Goal: Book appointment/travel/reservation

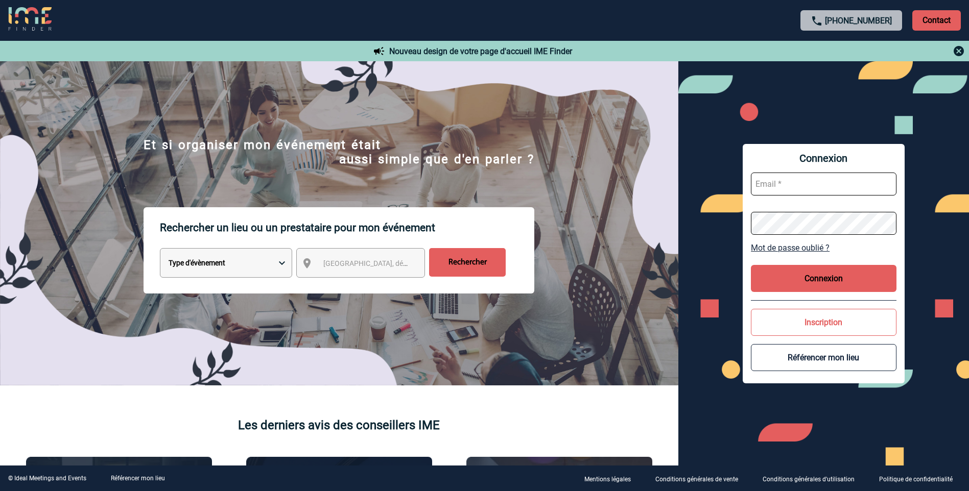
click at [284, 261] on select "Type d'évènement Séminaire avec nuitée Réunion Repas de groupe Team Building & …" at bounding box center [226, 263] width 132 height 30
select select "1"
click at [160, 250] on select "Type d'évènement Séminaire avec nuitée Réunion Repas de groupe Team Building & …" at bounding box center [226, 263] width 132 height 30
click at [325, 261] on span "[GEOGRAPHIC_DATA], département, région..." at bounding box center [394, 263] width 142 height 8
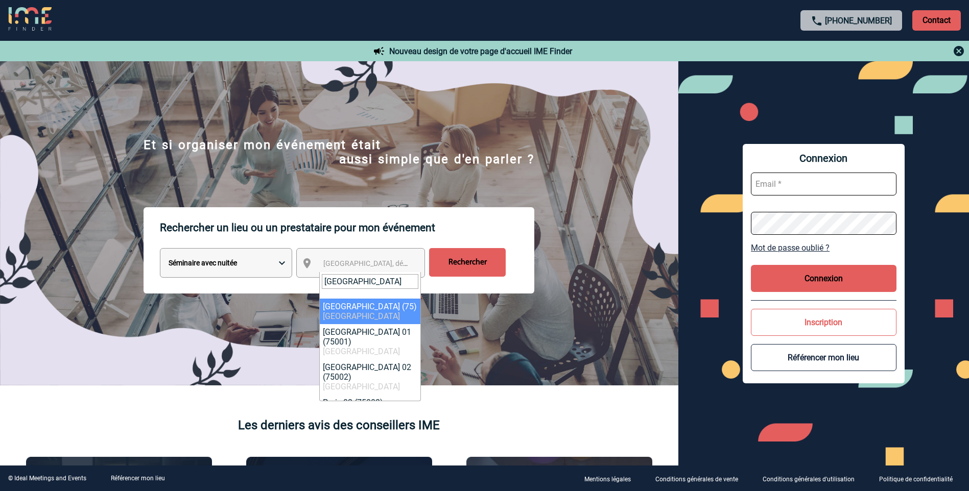
type input "[GEOGRAPHIC_DATA]"
select select "3"
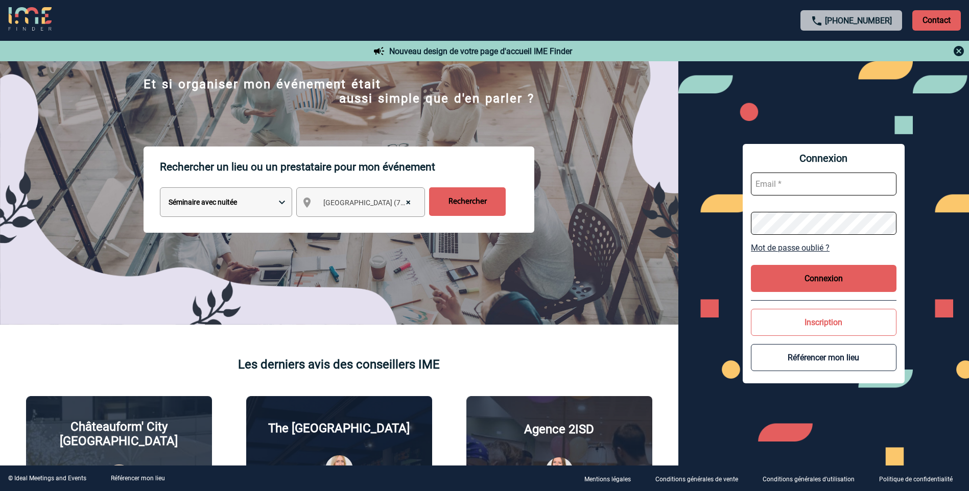
scroll to position [51, 0]
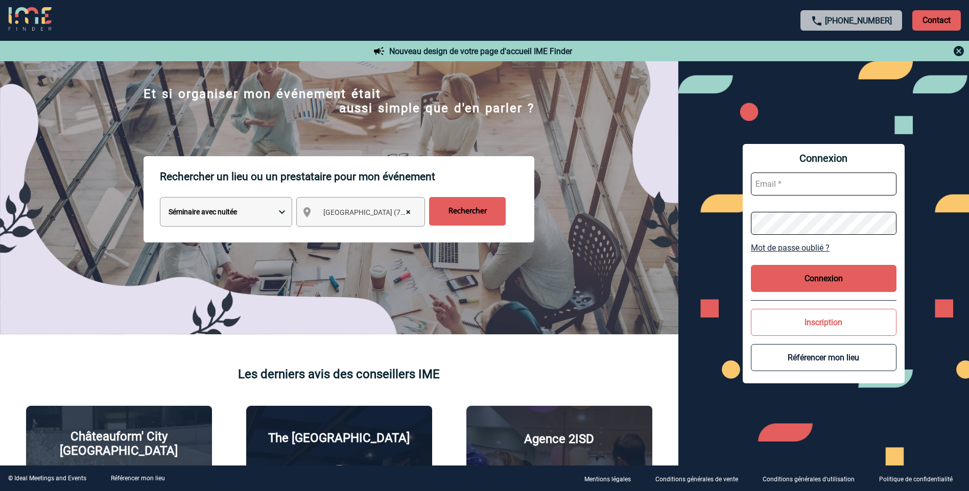
click at [469, 210] on input "Rechercher" at bounding box center [467, 211] width 77 height 29
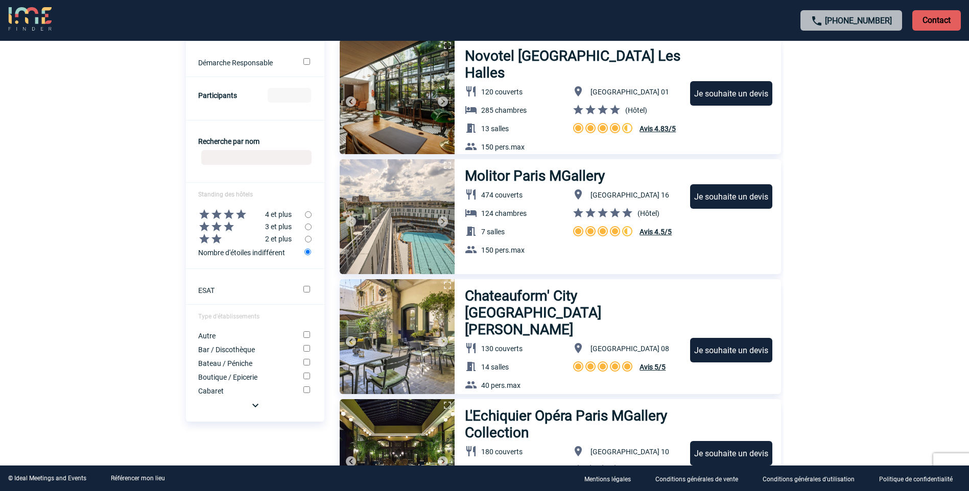
scroll to position [357, 0]
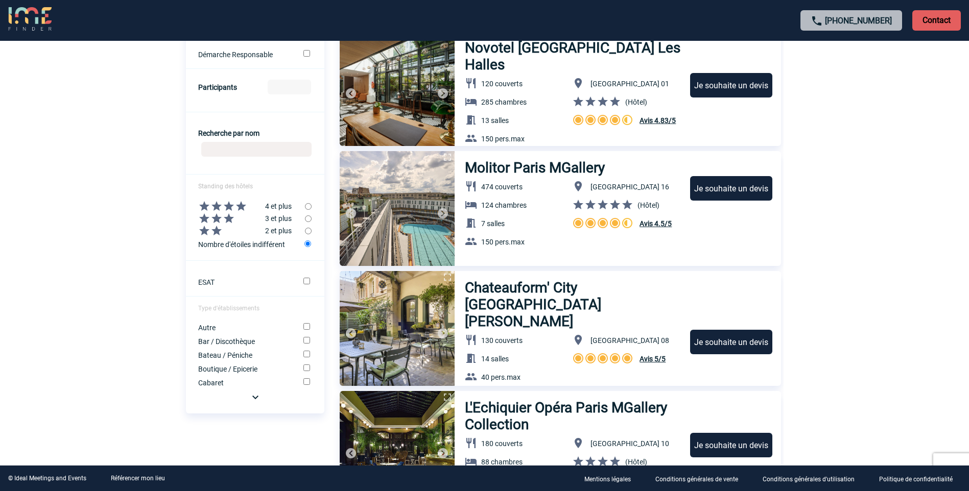
click at [716, 188] on div "Je souhaite un devis" at bounding box center [731, 188] width 82 height 25
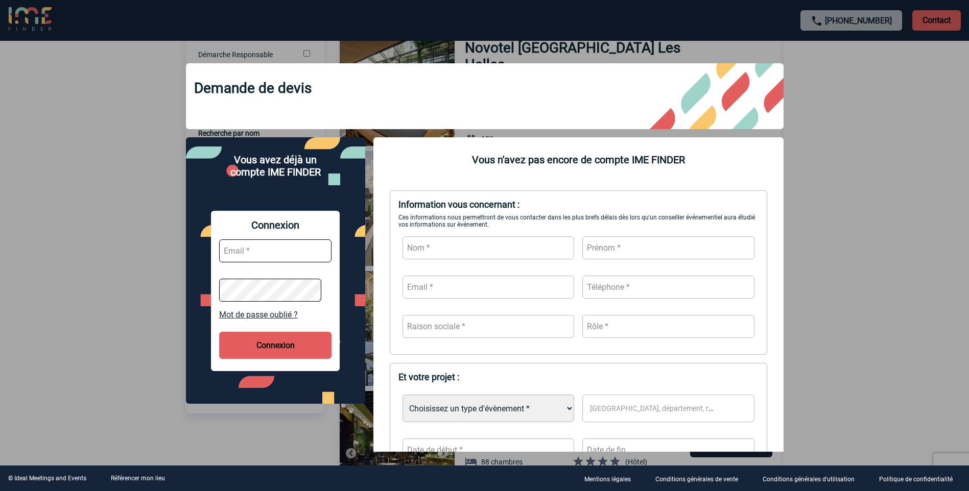
scroll to position [0, 0]
